Goal: Transaction & Acquisition: Purchase product/service

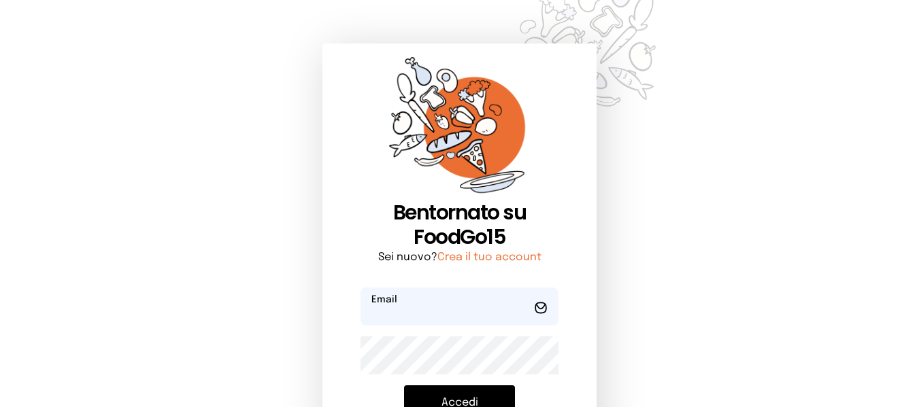
type input "**********"
click at [499, 401] on button "Accedi" at bounding box center [459, 402] width 111 height 35
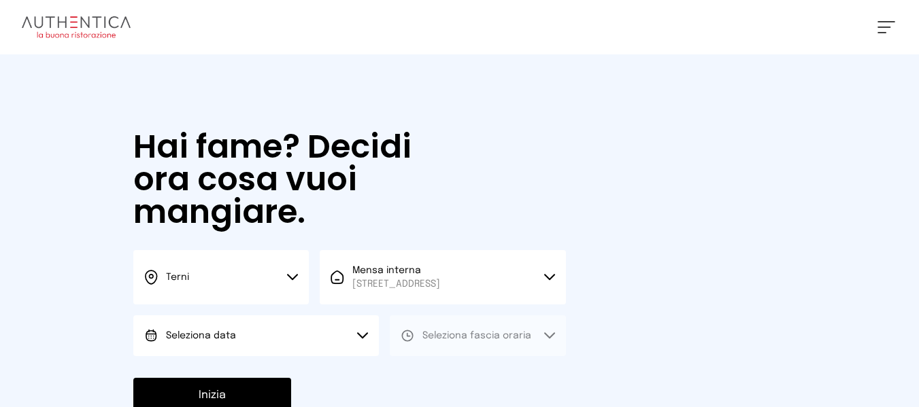
click at [328, 350] on button "Seleziona data" at bounding box center [255, 335] width 245 height 41
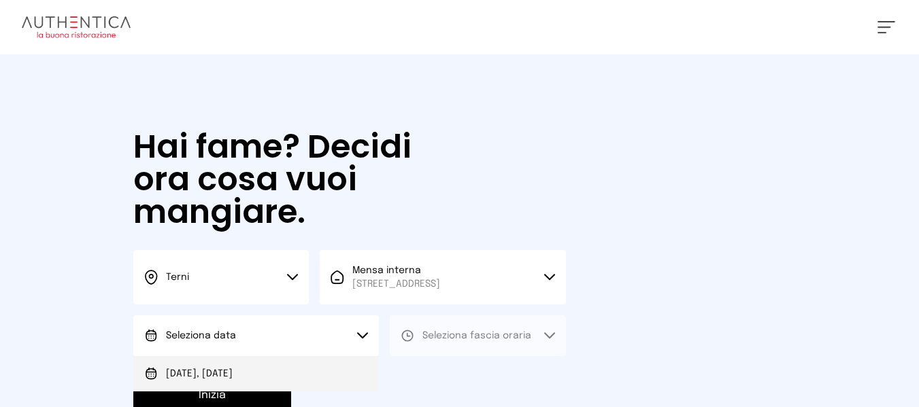
click at [345, 362] on li "[DATE], [DATE]" at bounding box center [255, 373] width 245 height 35
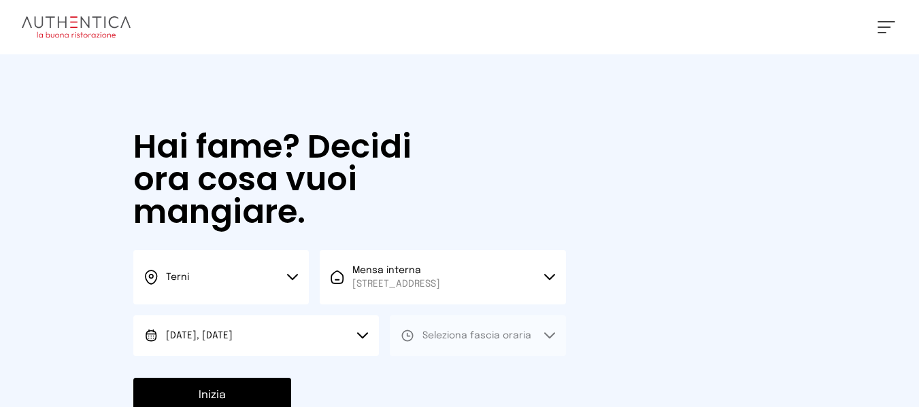
click at [450, 339] on span "Seleziona fascia oraria" at bounding box center [476, 336] width 109 height 10
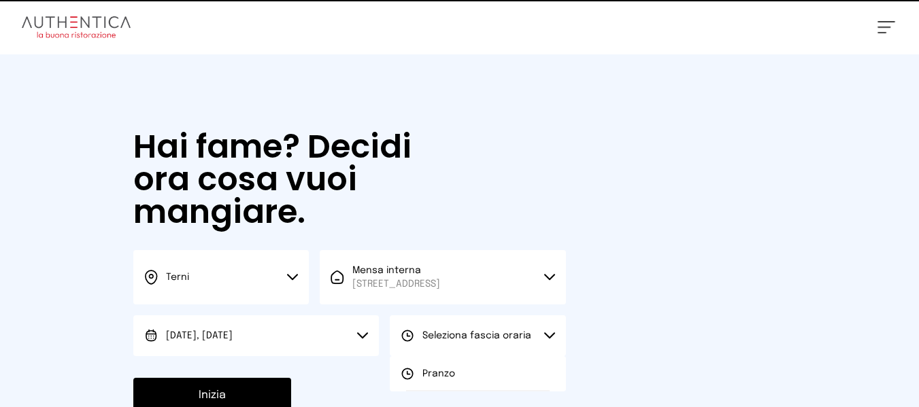
click at [445, 369] on span "Pranzo" at bounding box center [438, 374] width 33 height 14
click at [256, 384] on button "Inizia" at bounding box center [212, 395] width 158 height 35
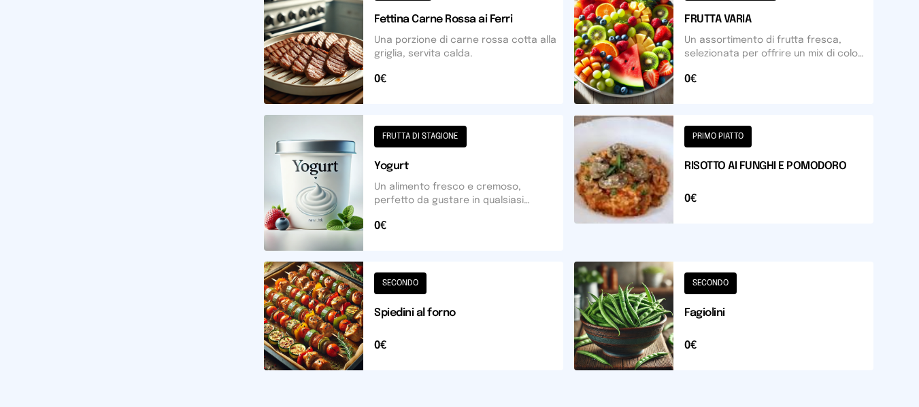
scroll to position [691, 0]
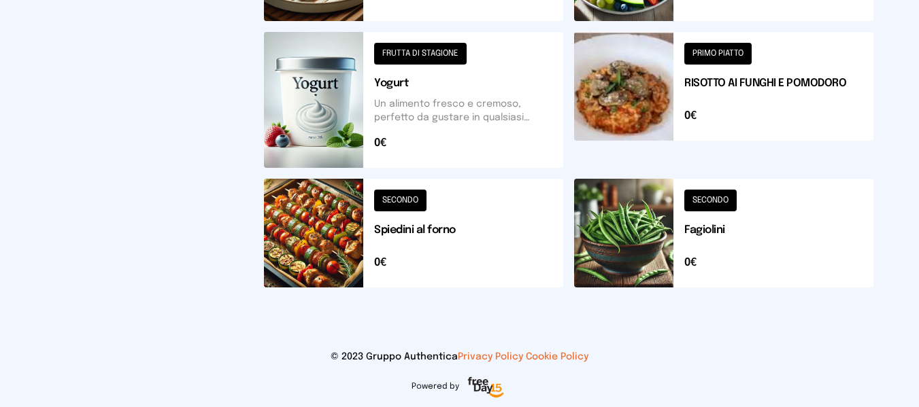
click at [532, 275] on button at bounding box center [413, 233] width 299 height 109
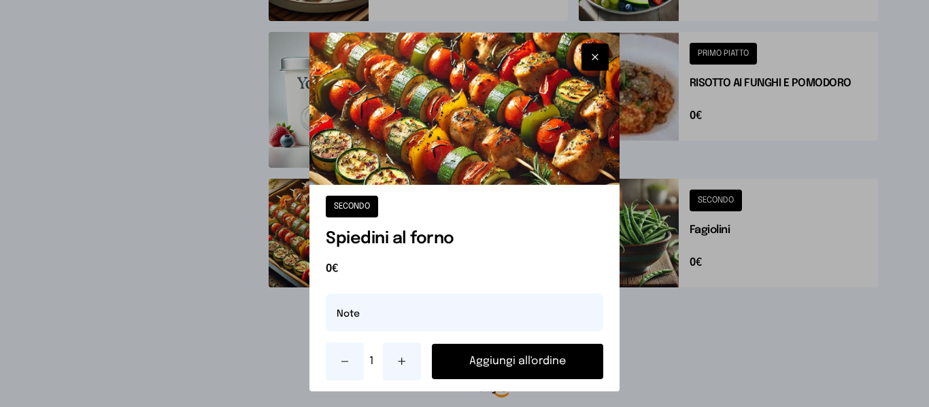
click at [582, 49] on button "button" at bounding box center [594, 57] width 27 height 27
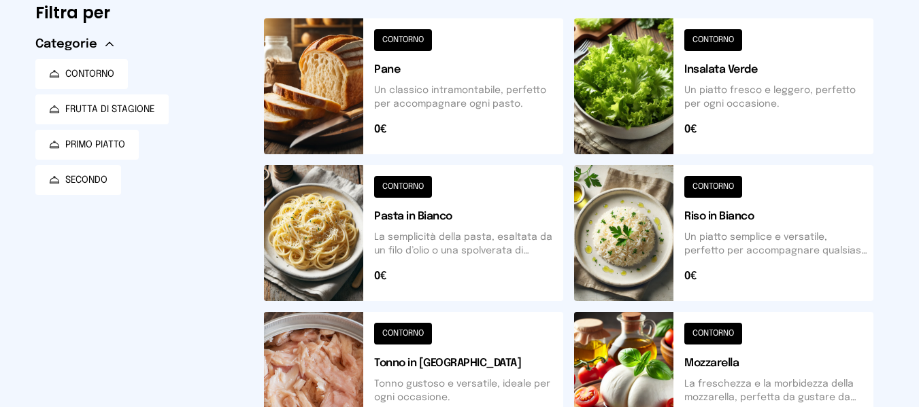
scroll to position [136, 0]
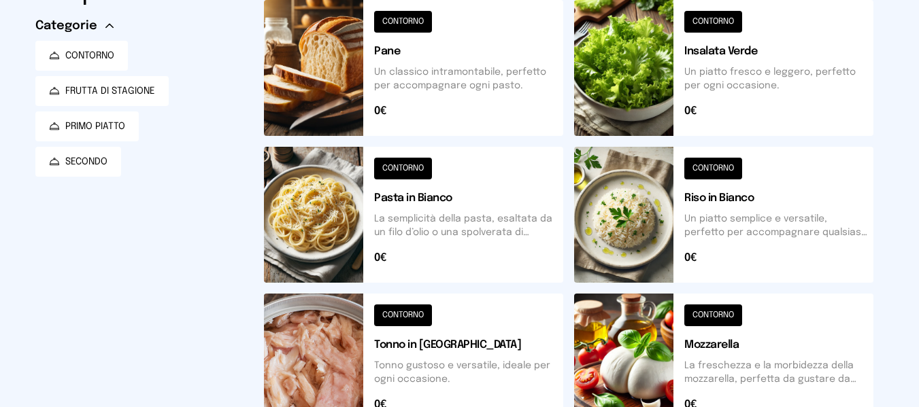
click at [787, 223] on button at bounding box center [723, 215] width 299 height 136
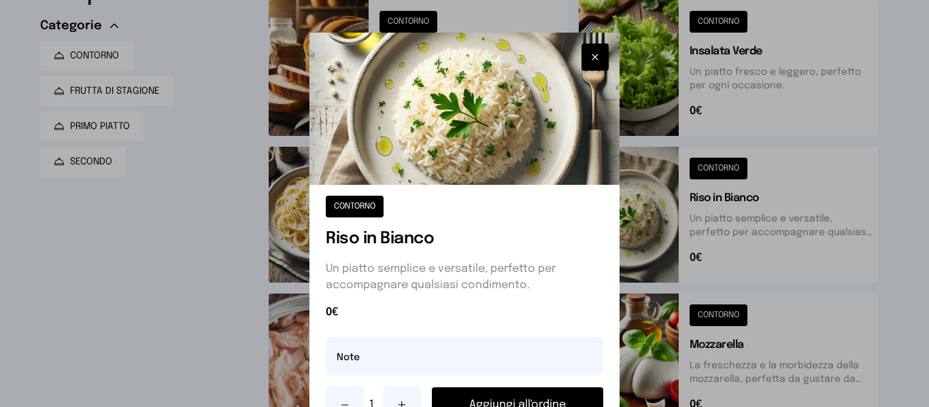
click at [557, 398] on button "Aggiungi all'ordine" at bounding box center [517, 405] width 171 height 35
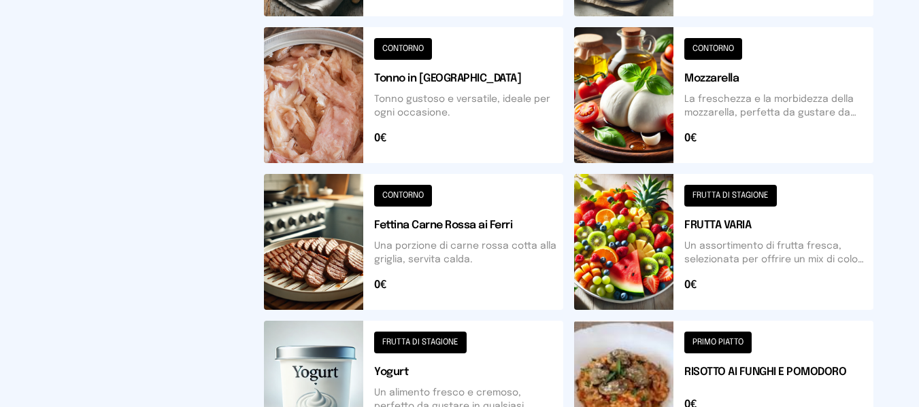
scroll to position [408, 0]
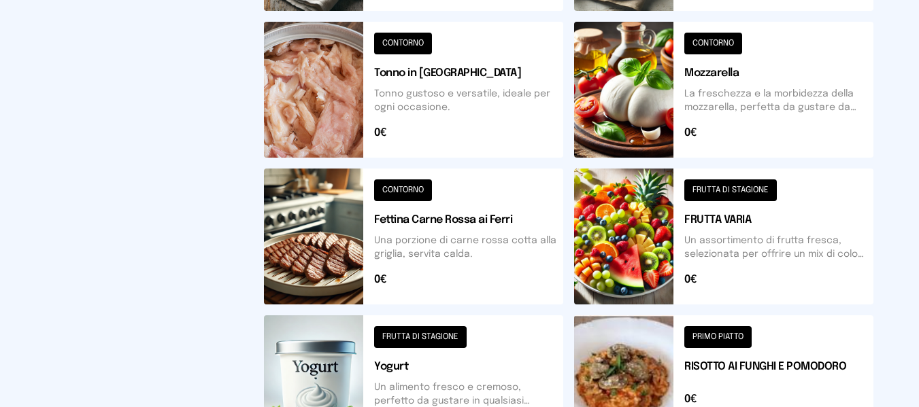
click at [515, 275] on button at bounding box center [413, 237] width 299 height 136
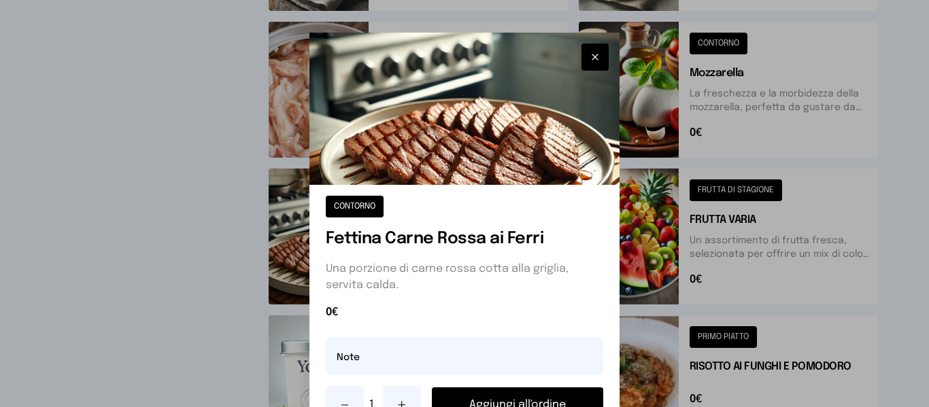
click at [519, 392] on button "Aggiungi all'ordine" at bounding box center [517, 405] width 171 height 35
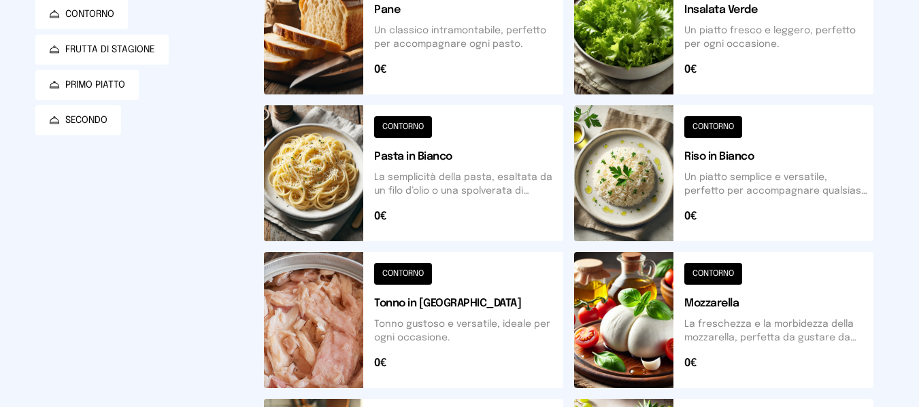
scroll to position [0, 0]
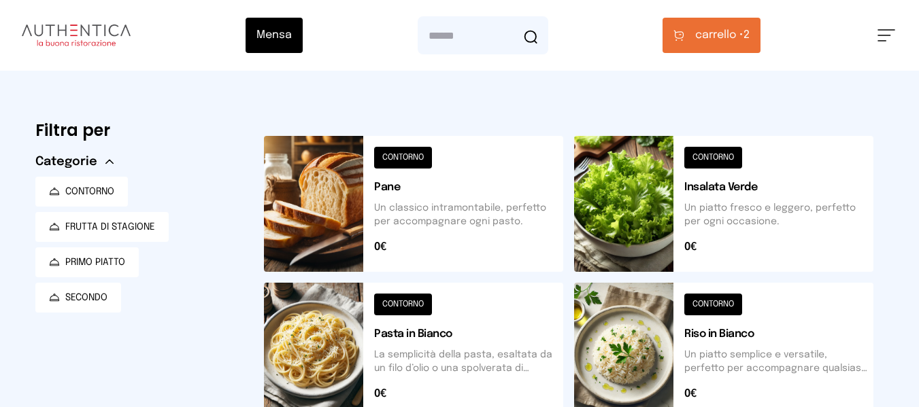
click at [725, 24] on button "carrello • 2" at bounding box center [711, 35] width 98 height 35
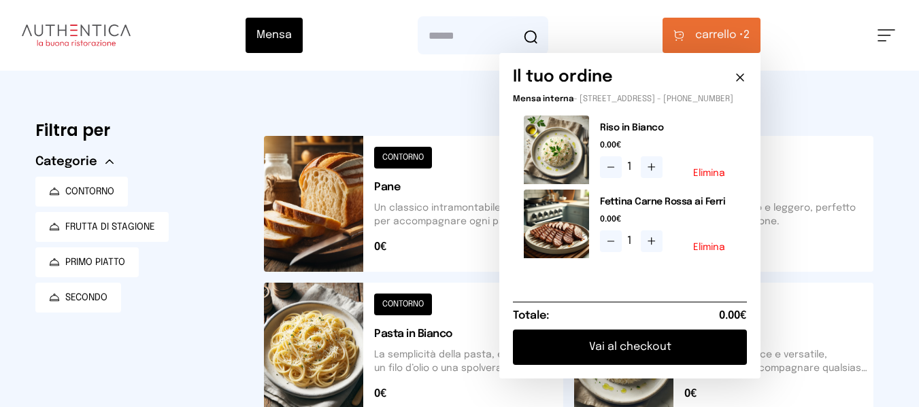
click at [647, 358] on button "Vai al checkout" at bounding box center [630, 347] width 234 height 35
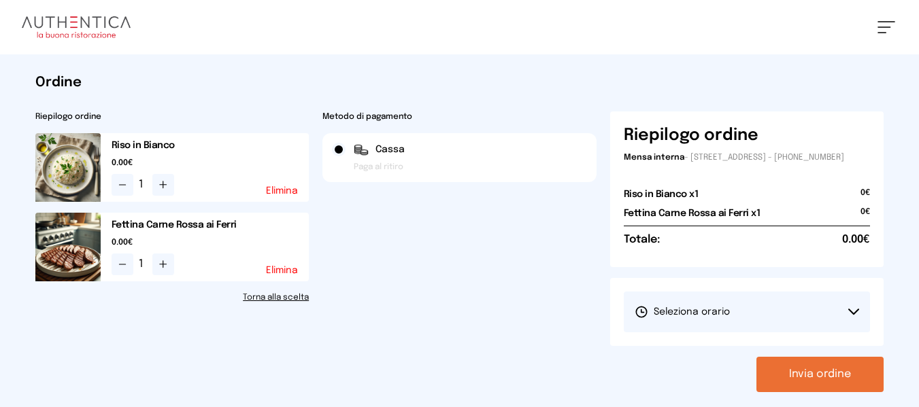
click at [755, 250] on div "Totale: 0.00€" at bounding box center [746, 240] width 247 height 28
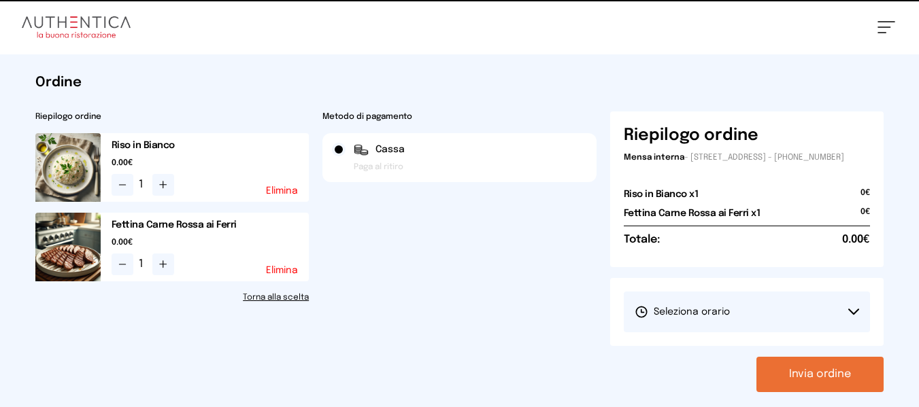
click at [738, 326] on button "Seleziona orario" at bounding box center [746, 312] width 247 height 41
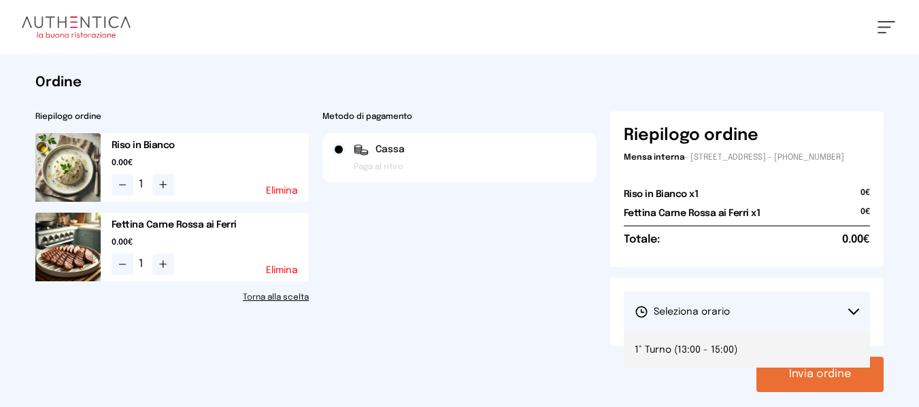
click at [749, 365] on li "1° Turno (13:00 - 15:00)" at bounding box center [746, 349] width 247 height 35
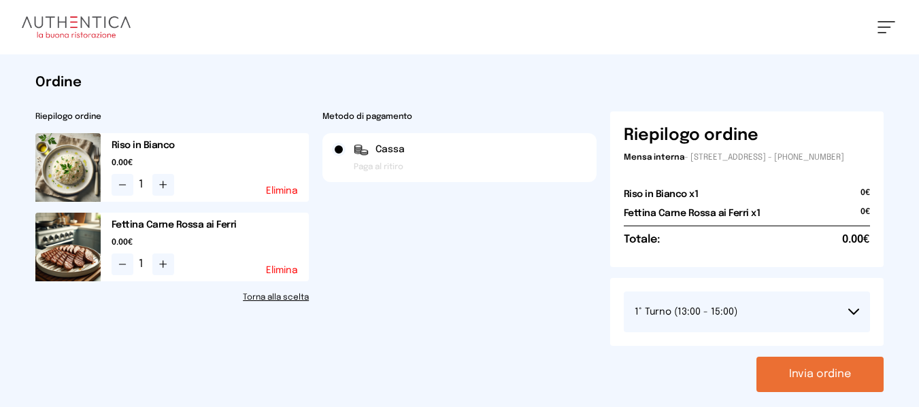
click at [804, 364] on div "Riepilogo ordine Mensa interna - [STREET_ADDRESS] - [PHONE_NUMBER] Riso in Bian…" at bounding box center [747, 252] width 274 height 281
click at [804, 373] on button "Invia ordine" at bounding box center [819, 374] width 127 height 35
